Goal: Information Seeking & Learning: Learn about a topic

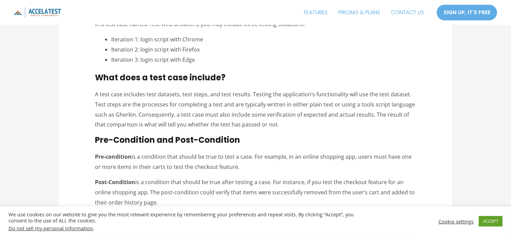
scroll to position [305, 0]
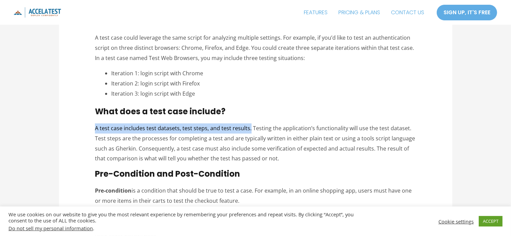
drag, startPoint x: 95, startPoint y: 127, endPoint x: 248, endPoint y: 128, distance: 152.8
click at [248, 128] on p "A test case includes test datasets, test steps, and test results. Testing the a…" at bounding box center [255, 143] width 321 height 40
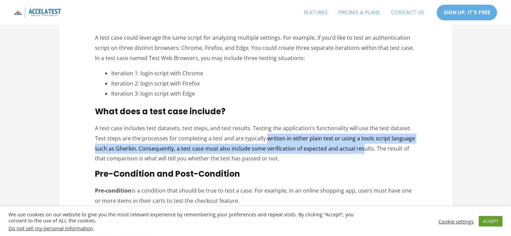
drag, startPoint x: 266, startPoint y: 139, endPoint x: 360, endPoint y: 145, distance: 94.7
click at [361, 146] on p "A test case includes test datasets, test steps, and test results. Testing the a…" at bounding box center [255, 143] width 321 height 40
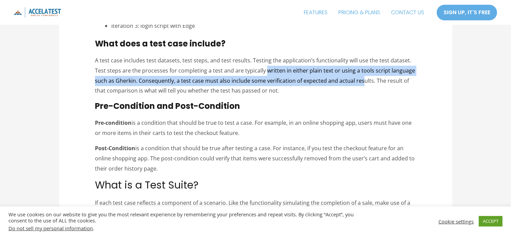
scroll to position [407, 0]
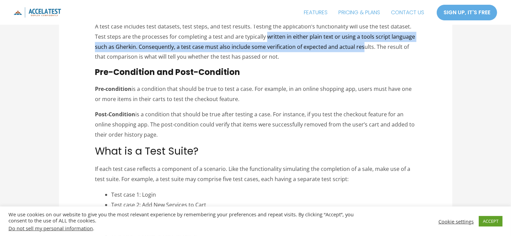
drag, startPoint x: 95, startPoint y: 86, endPoint x: 229, endPoint y: 97, distance: 134.6
click at [229, 97] on p "Pre-condition is a condition that should be true to test a case. For example, i…" at bounding box center [255, 94] width 321 height 20
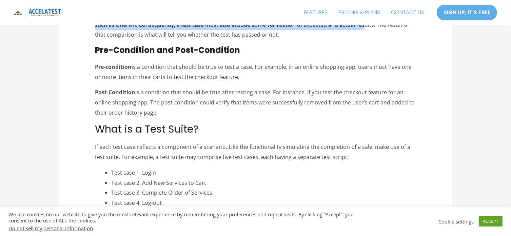
scroll to position [440, 0]
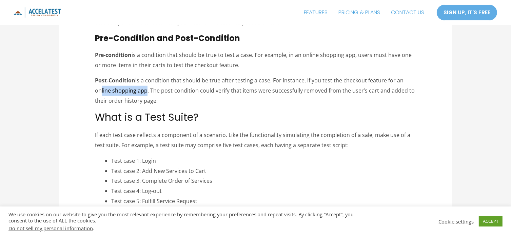
drag, startPoint x: 99, startPoint y: 92, endPoint x: 143, endPoint y: 93, distance: 43.7
click at [143, 93] on p "Post-Condition is a condition that should be true after testing a case. For ins…" at bounding box center [255, 91] width 321 height 30
drag, startPoint x: 151, startPoint y: 90, endPoint x: 158, endPoint y: 97, distance: 9.3
click at [158, 97] on p "Post-Condition is a condition that should be true after testing a case. For ins…" at bounding box center [255, 91] width 321 height 30
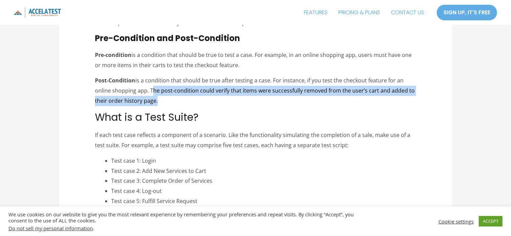
drag, startPoint x: 150, startPoint y: 93, endPoint x: 153, endPoint y: 97, distance: 5.0
click at [153, 97] on p "Post-Condition is a condition that should be true after testing a case. For ins…" at bounding box center [255, 91] width 321 height 30
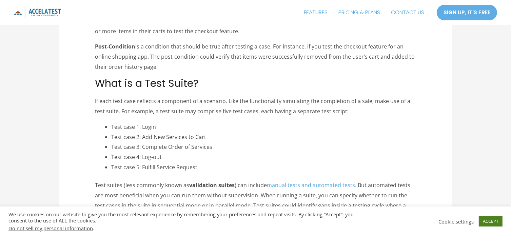
click at [486, 219] on link "ACCEPT" at bounding box center [490, 221] width 24 height 11
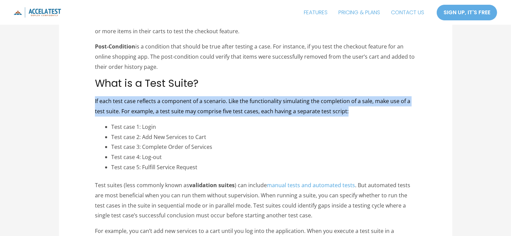
drag, startPoint x: 96, startPoint y: 102, endPoint x: 365, endPoint y: 112, distance: 269.9
click at [365, 112] on p "If each test case reflects a component of a scenario. Like the functionality si…" at bounding box center [255, 106] width 321 height 20
click at [102, 99] on p "If each test case reflects a component of a scenario. Like the functionality si…" at bounding box center [255, 106] width 321 height 20
drag, startPoint x: 95, startPoint y: 98, endPoint x: 343, endPoint y: 107, distance: 248.1
click at [343, 107] on p "If each test case reflects a component of a scenario. Like the functionality si…" at bounding box center [255, 106] width 321 height 20
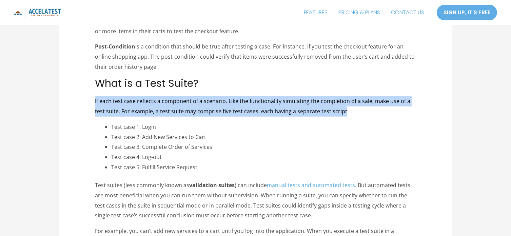
click at [121, 109] on p "If each test case reflects a component of a scenario. Like the functionality si…" at bounding box center [255, 106] width 321 height 20
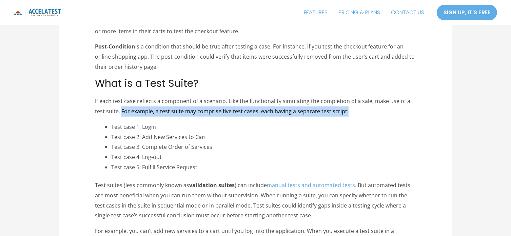
drag, startPoint x: 121, startPoint y: 109, endPoint x: 347, endPoint y: 107, distance: 225.6
click at [347, 107] on p "If each test case reflects a component of a scenario. Like the functionality si…" at bounding box center [255, 106] width 321 height 20
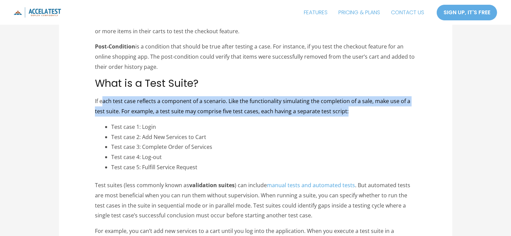
drag, startPoint x: 103, startPoint y: 100, endPoint x: 348, endPoint y: 113, distance: 245.0
click at [348, 113] on p "If each test case reflects a component of a scenario. Like the functionality si…" at bounding box center [255, 106] width 321 height 20
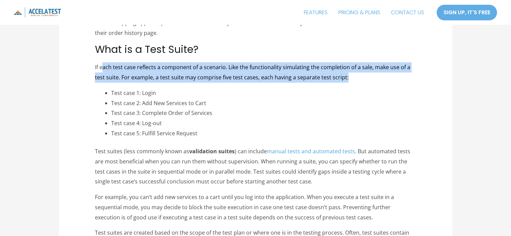
scroll to position [542, 0]
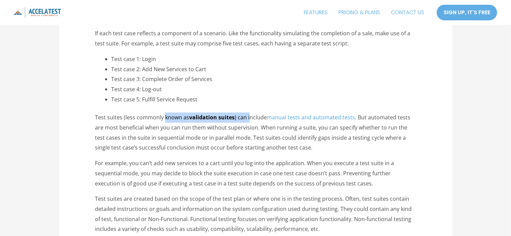
drag, startPoint x: 163, startPoint y: 116, endPoint x: 248, endPoint y: 111, distance: 84.9
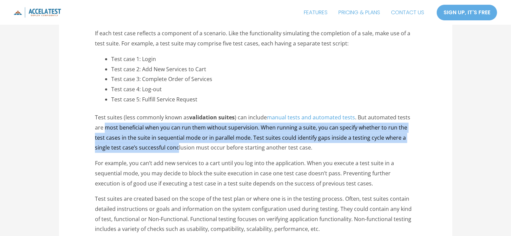
drag, startPoint x: 105, startPoint y: 129, endPoint x: 160, endPoint y: 144, distance: 57.2
click at [160, 144] on p "Test suites (less commonly known as validation suites ) can include manual test…" at bounding box center [255, 132] width 321 height 40
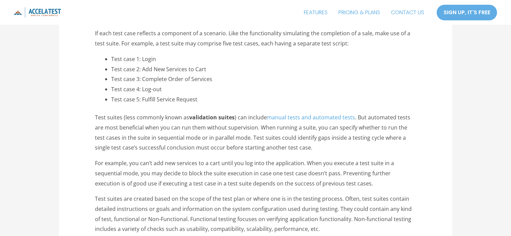
click at [172, 149] on p "Test suites (less commonly known as validation suites ) can include manual test…" at bounding box center [255, 132] width 321 height 40
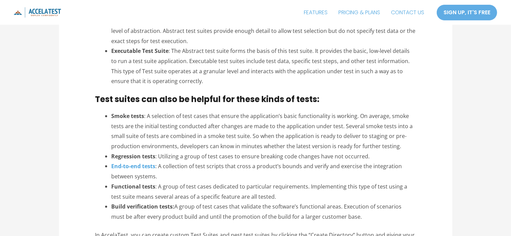
scroll to position [813, 0]
